Goal: Task Accomplishment & Management: Use online tool/utility

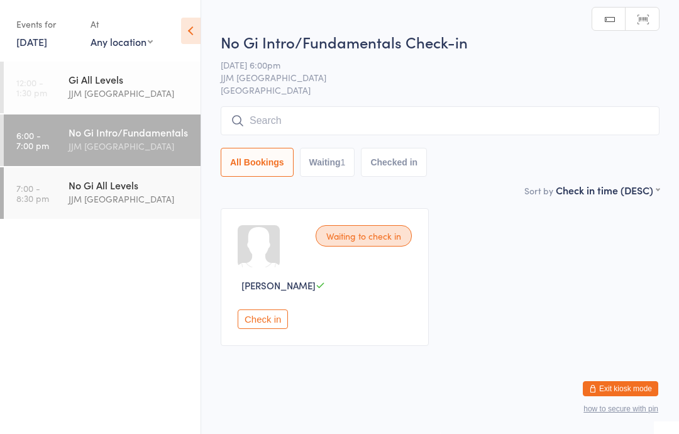
click at [54, 198] on link "7:00 - 8:30 pm No Gi All Levels JJM [GEOGRAPHIC_DATA]" at bounding box center [102, 193] width 197 height 52
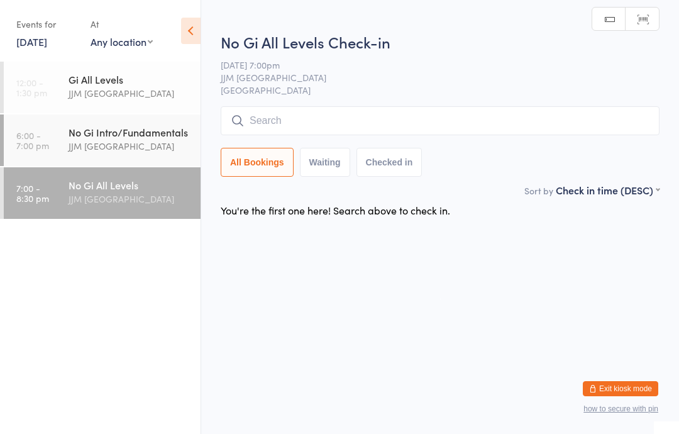
click at [55, 135] on link "6:00 - 7:00 pm No Gi Intro/Fundamentals JJM [GEOGRAPHIC_DATA]" at bounding box center [102, 140] width 197 height 52
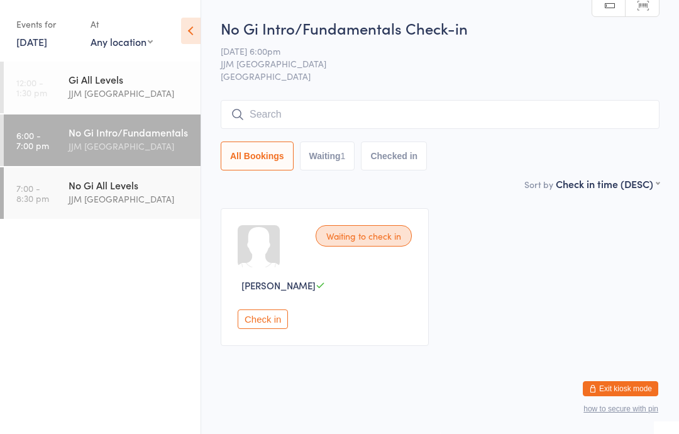
click at [300, 107] on input "search" at bounding box center [440, 114] width 439 height 29
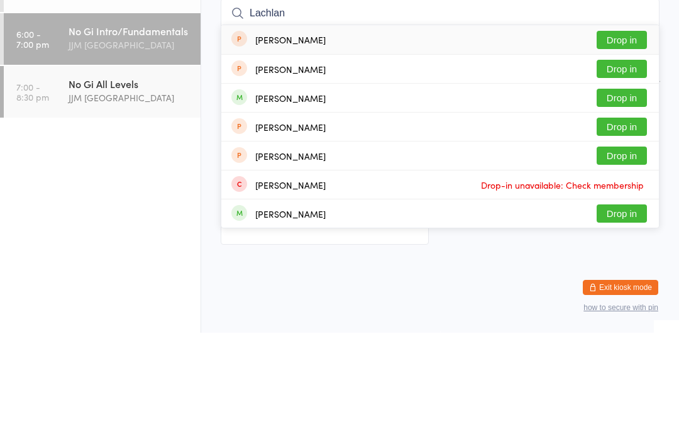
type input "Lachlan"
click at [628, 190] on button "Drop in" at bounding box center [621, 199] width 50 height 18
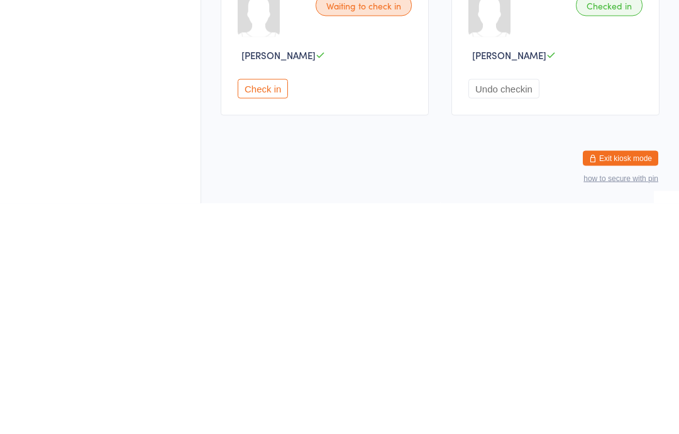
scroll to position [14, 0]
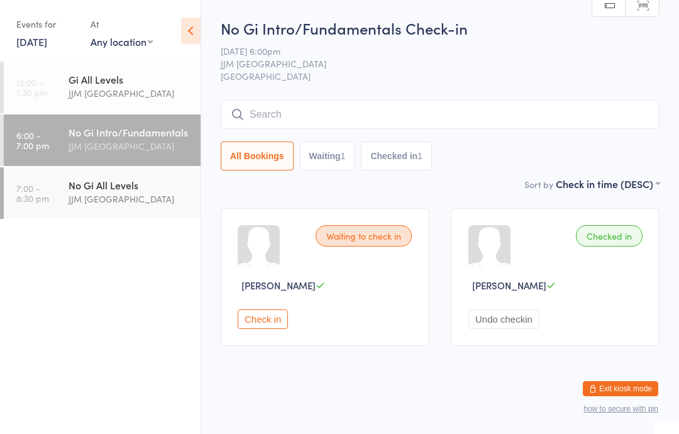
click at [253, 309] on button "Check in" at bounding box center [262, 318] width 50 height 19
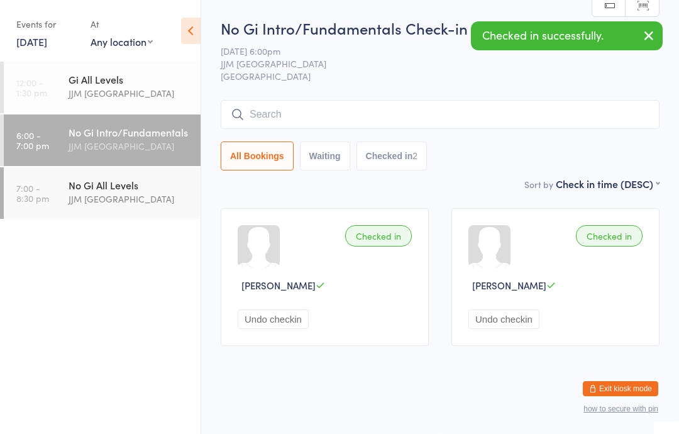
click at [261, 100] on input "search" at bounding box center [440, 114] width 439 height 29
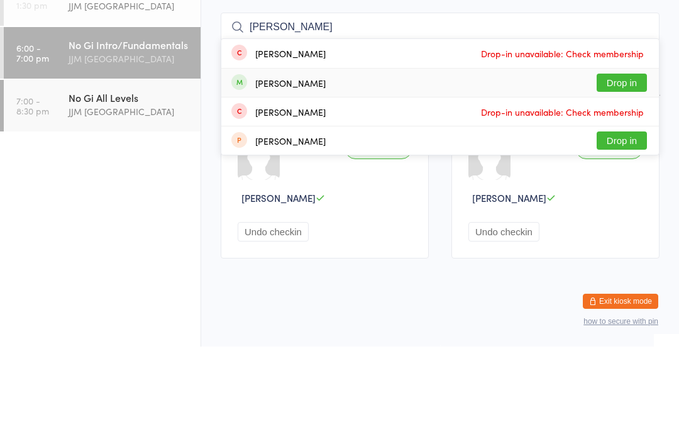
type input "[PERSON_NAME]"
click at [255, 165] on div "[PERSON_NAME]" at bounding box center [290, 170] width 70 height 10
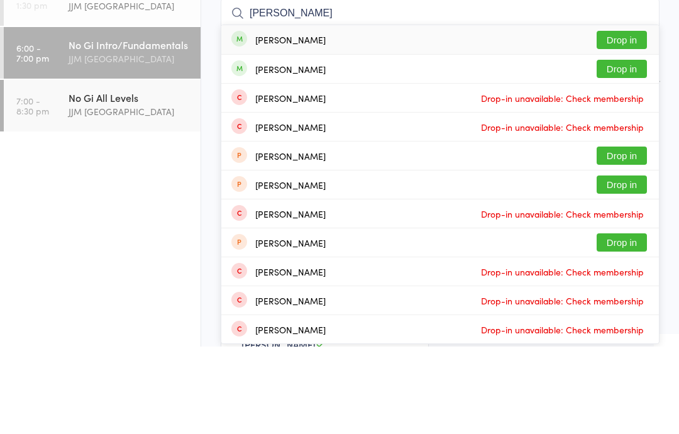
type input "[PERSON_NAME]"
click at [272, 122] on div "[PERSON_NAME]" at bounding box center [290, 127] width 70 height 10
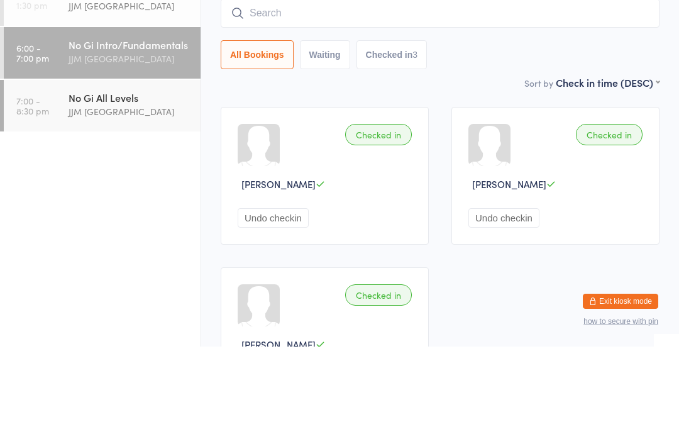
scroll to position [101, 0]
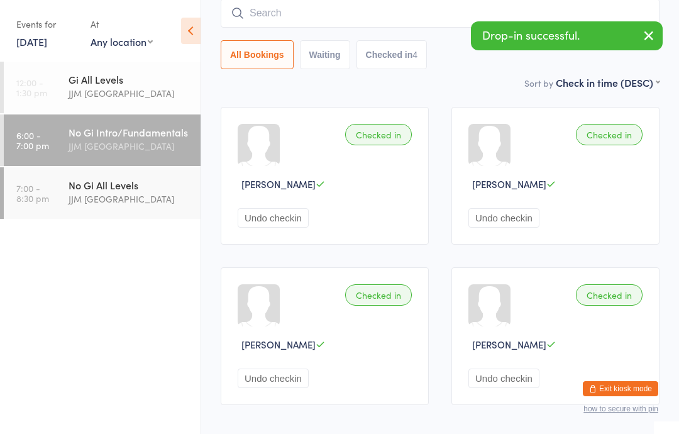
click at [93, 198] on div "JJM [GEOGRAPHIC_DATA]" at bounding box center [128, 199] width 121 height 14
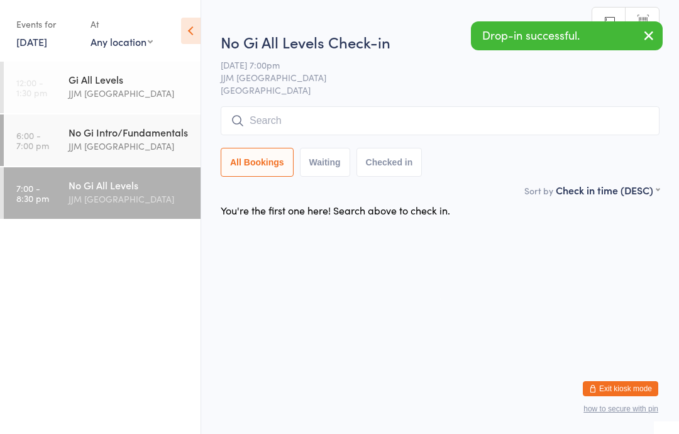
click at [68, 143] on link "6:00 - 7:00 pm No Gi Intro/Fundamentals JJM [GEOGRAPHIC_DATA]" at bounding box center [102, 140] width 197 height 52
